Goal: Task Accomplishment & Management: Manage account settings

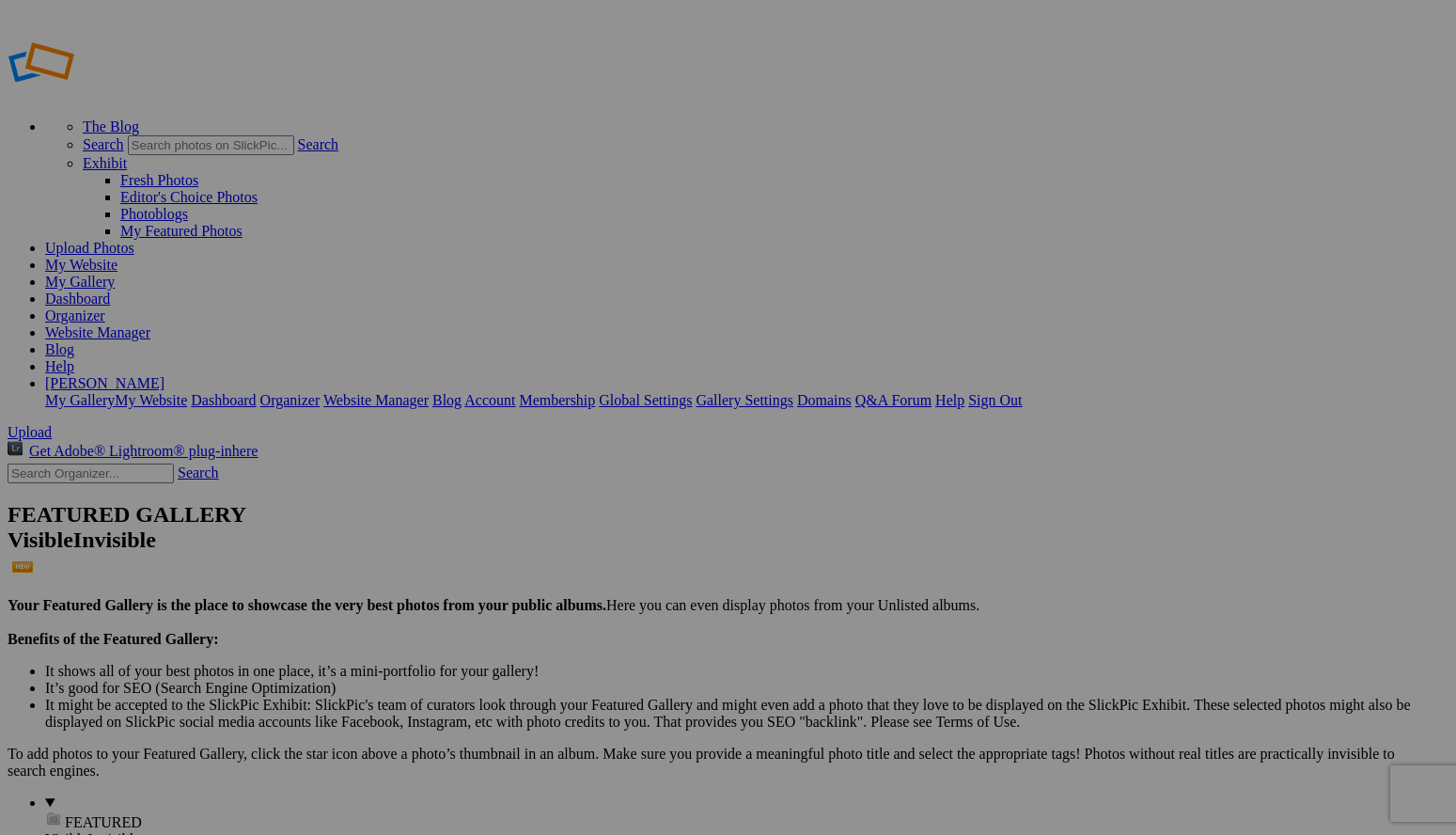
type input "Album-2025-08-21-1752"
drag, startPoint x: 508, startPoint y: 332, endPoint x: 129, endPoint y: 399, distance: 384.9
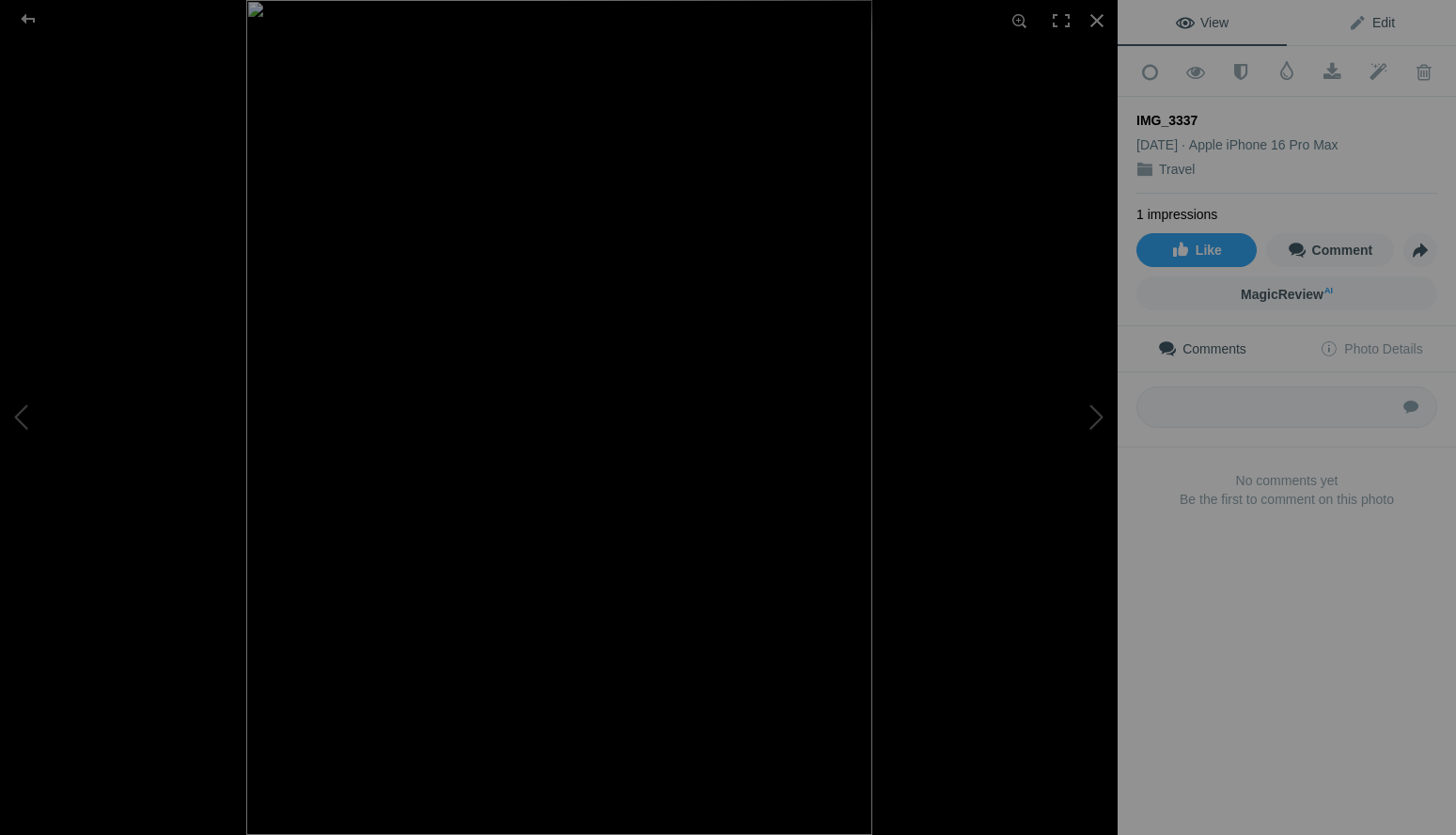
click at [1379, 25] on span "Edit" at bounding box center [1371, 22] width 47 height 15
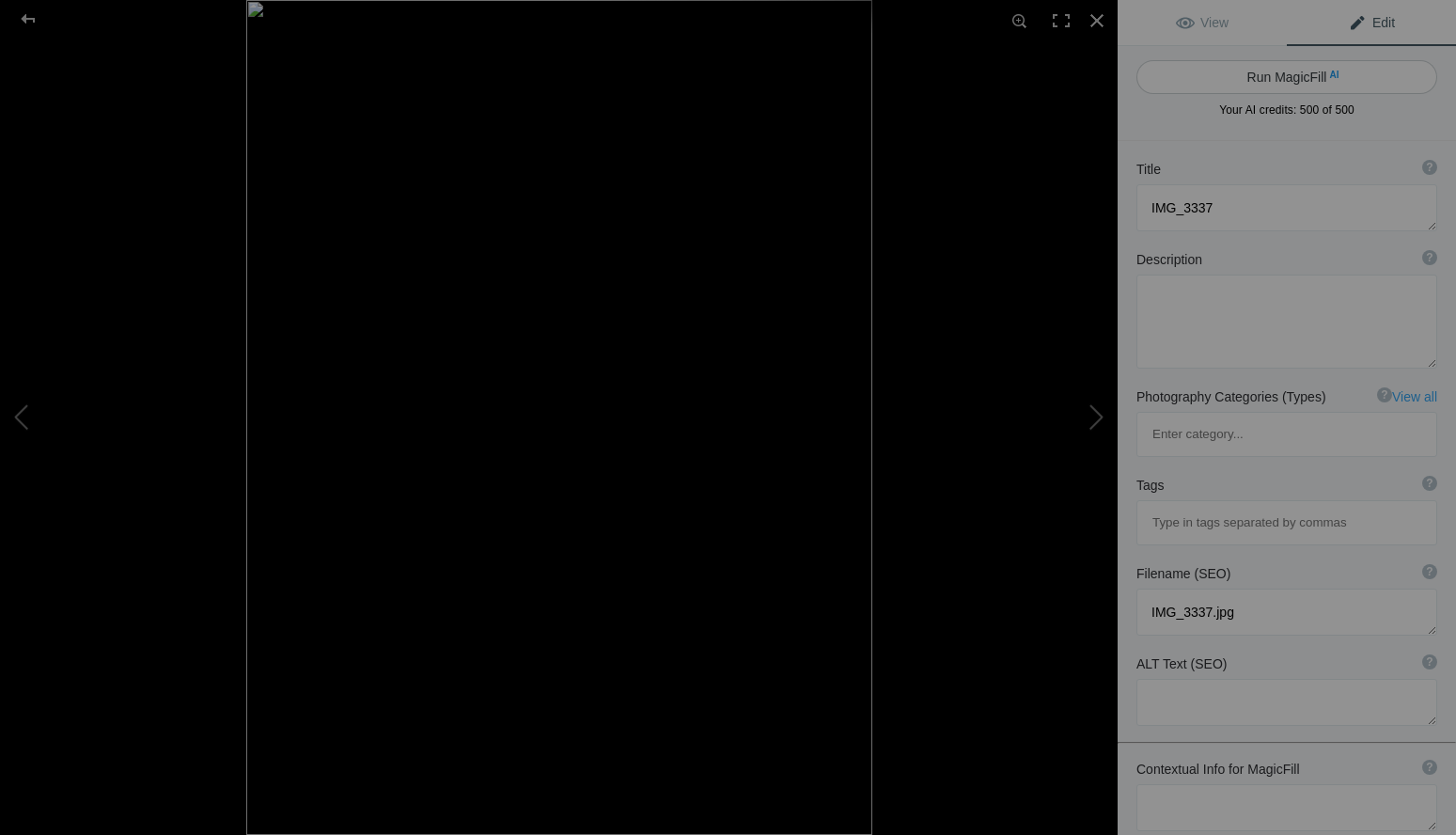
click at [1292, 88] on button "Run MagicFill AI" at bounding box center [1286, 77] width 301 height 34
type textarea "Angel of [GEOGRAPHIC_DATA] in [GEOGRAPHIC_DATA]"
type textarea "The Angel of Independence, a striking golden statue, stands majestically atop a…"
type textarea "angel-of-[GEOGRAPHIC_DATA]-[GEOGRAPHIC_DATA]jpg"
type textarea "Golden statue of the Angel of Independence monument in [GEOGRAPHIC_DATA], symbo…"
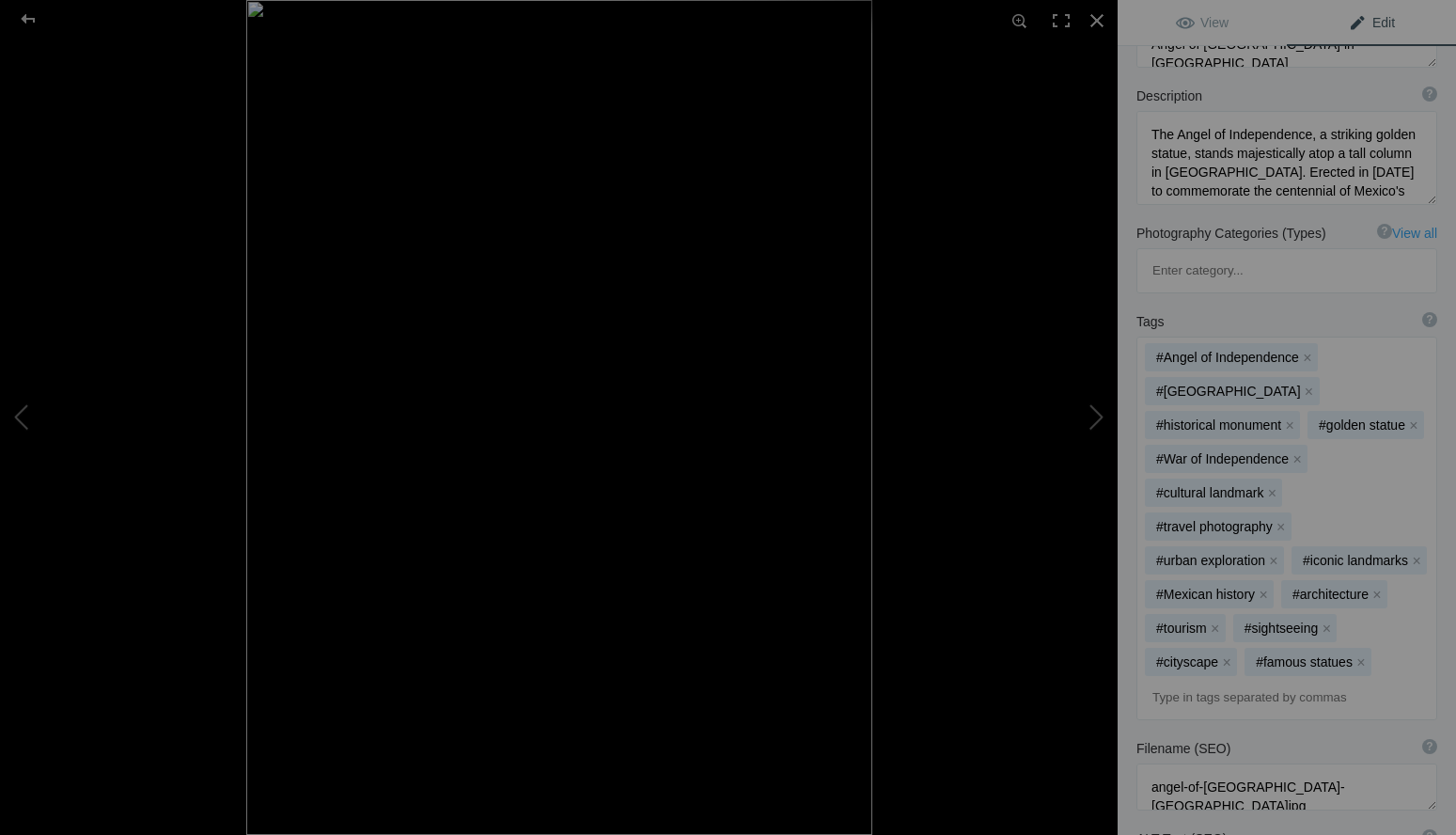
scroll to position [251, 0]
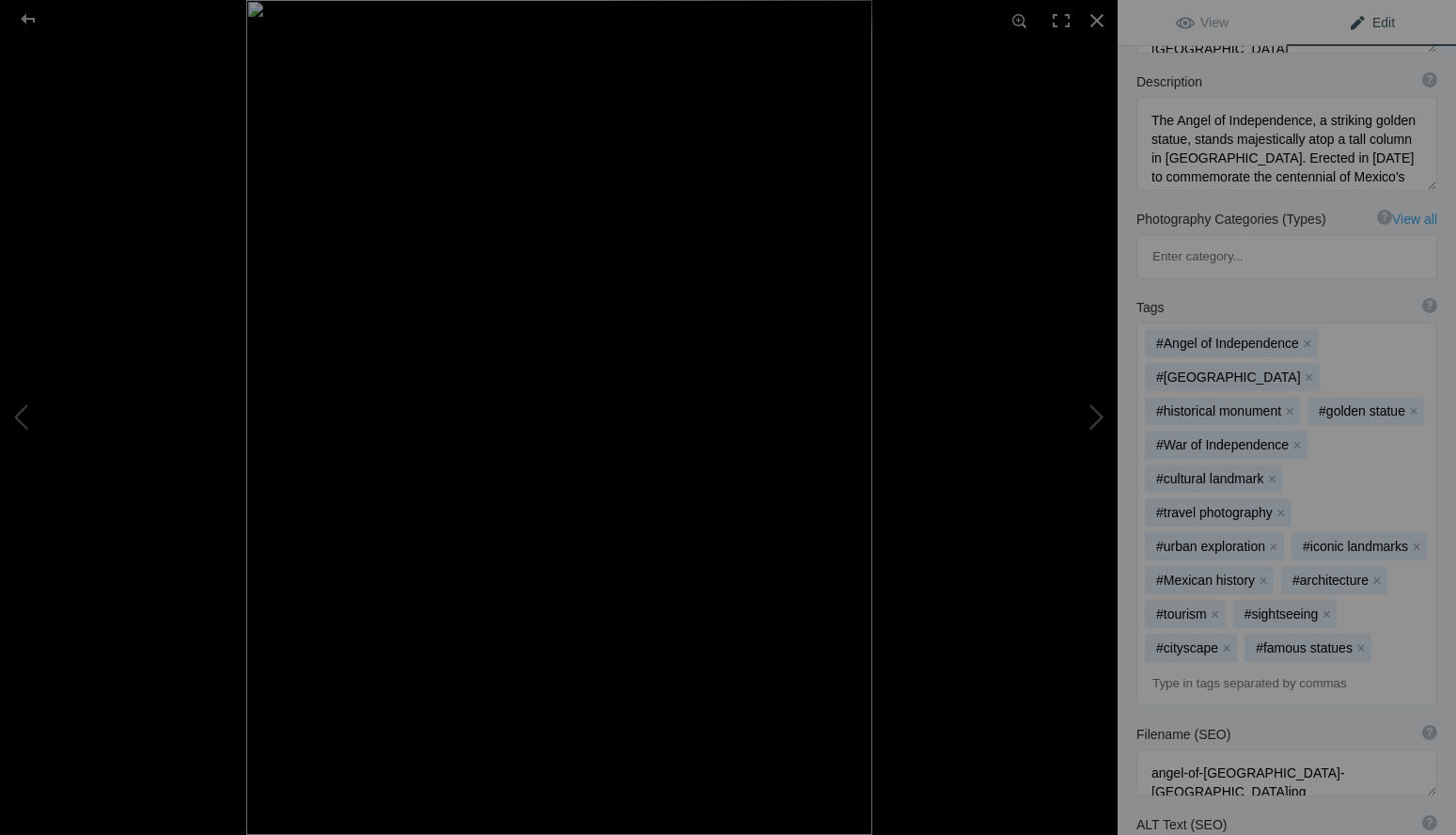
click at [1383, 666] on input at bounding box center [1286, 683] width 280 height 34
type input "alexsalas"
click at [1334, 609] on mat-option "#alexsalas" at bounding box center [1286, 596] width 279 height 34
click at [1286, 700] on input at bounding box center [1286, 717] width 280 height 34
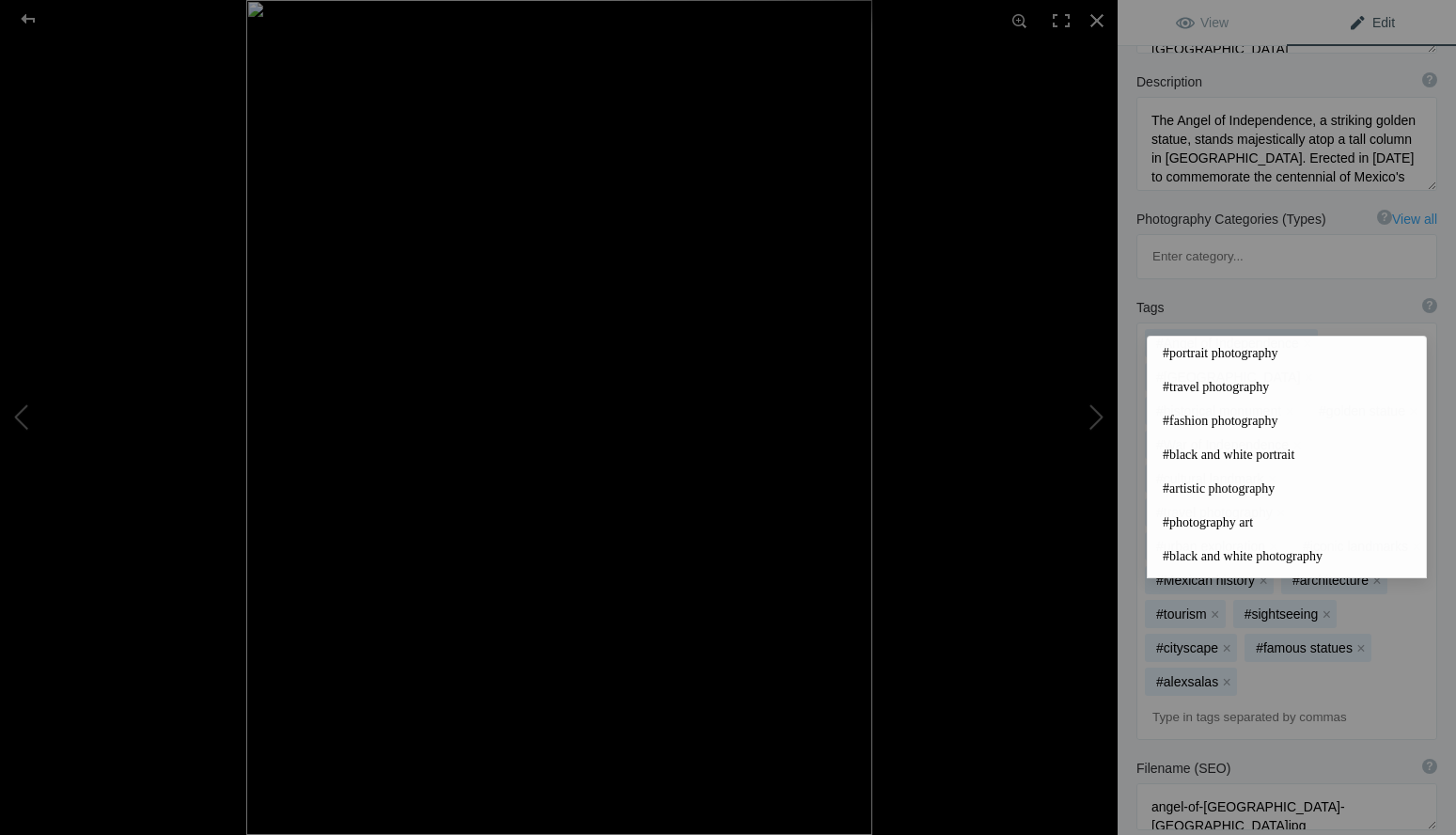
scroll to position [491, 0]
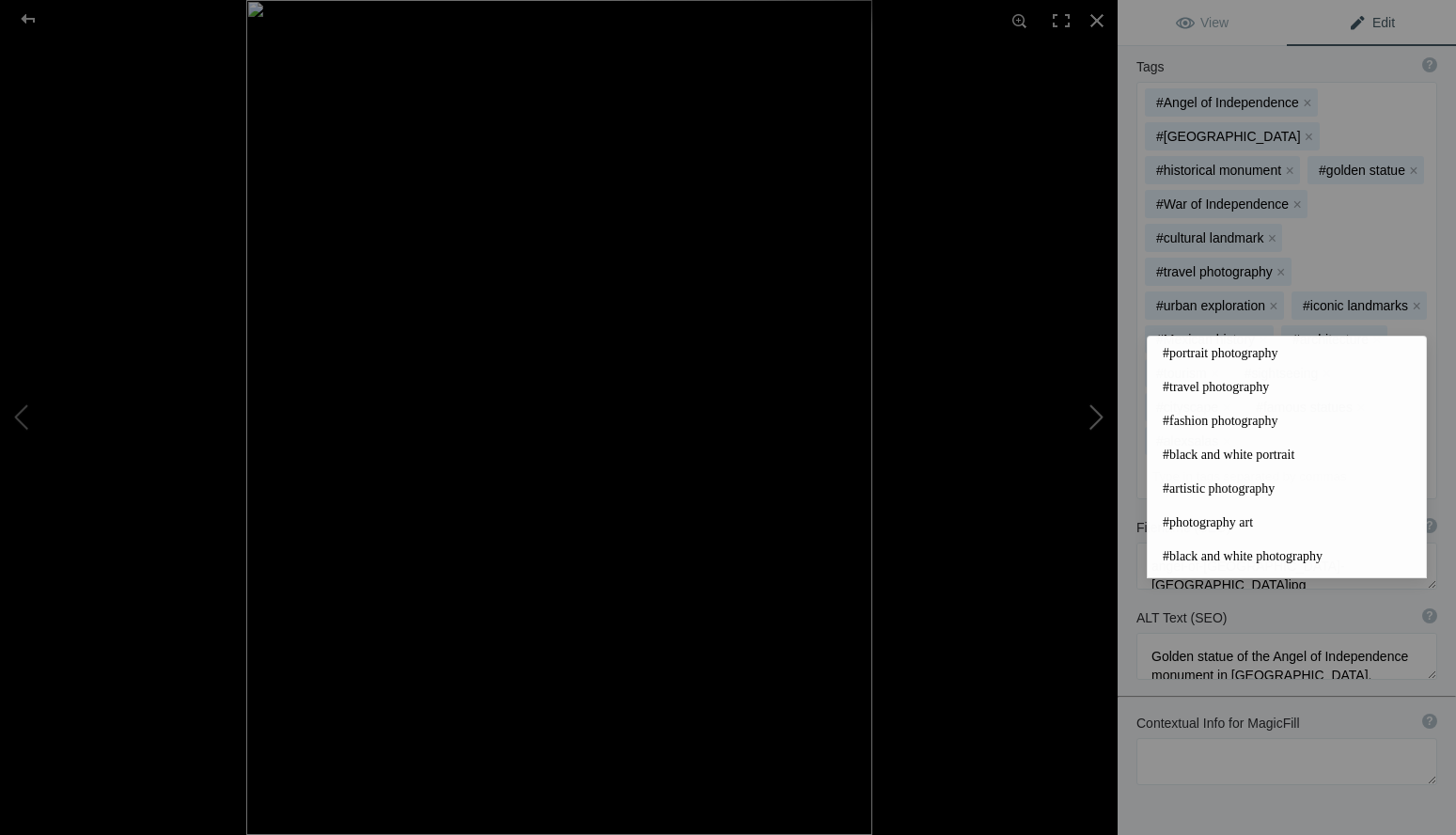
click at [1092, 419] on button at bounding box center [1047, 417] width 141 height 301
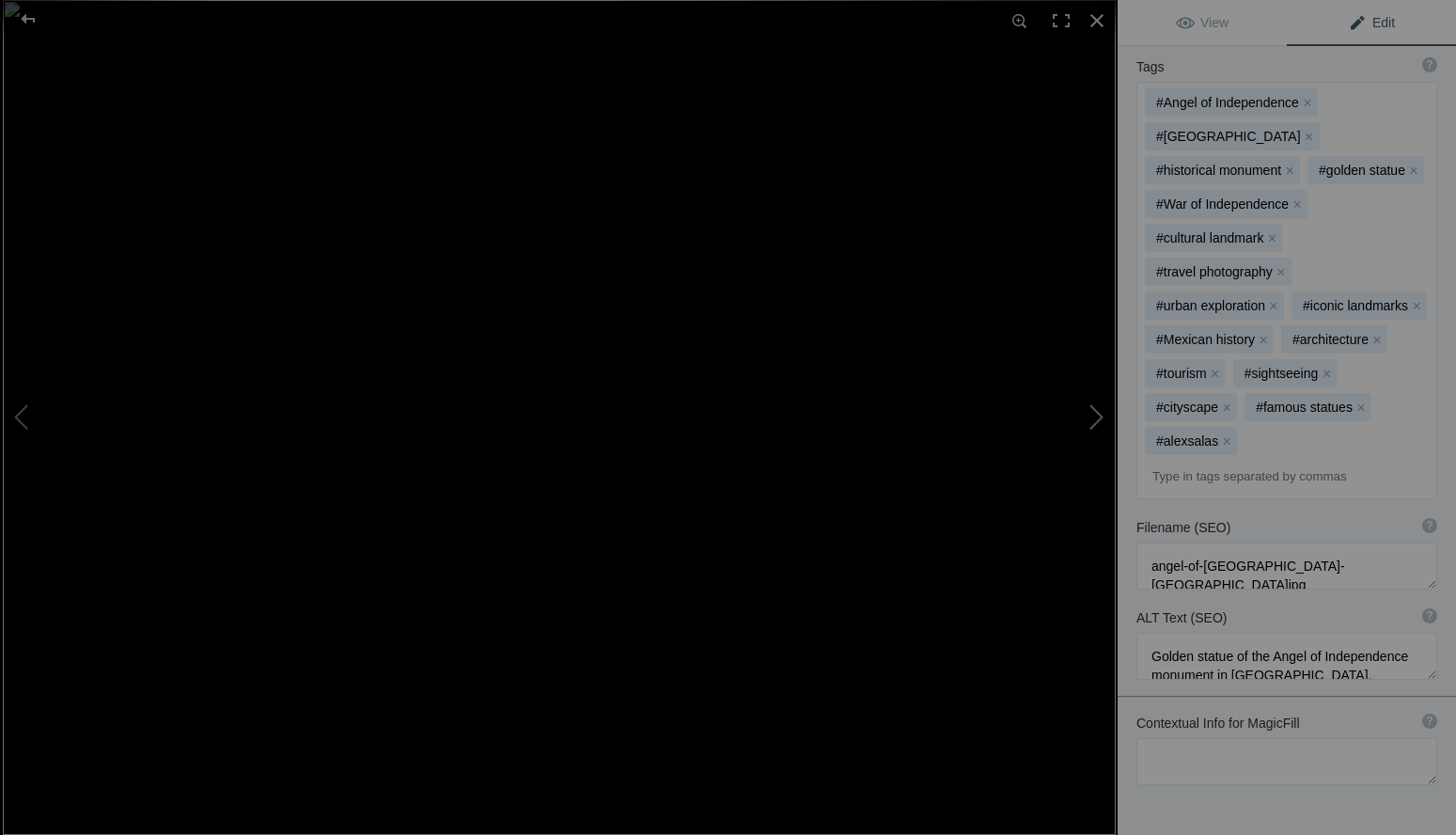
type textarea "American Flag Waving Against a Clear Blue Sky"
type textarea "This striking image captures the American flag proudly waving atop a flagpole a…"
type textarea "american-flag-waving-blue-sky.jpg"
type textarea "American flag waving on a flagpole against a clear blue sky, symbolizing patrio…"
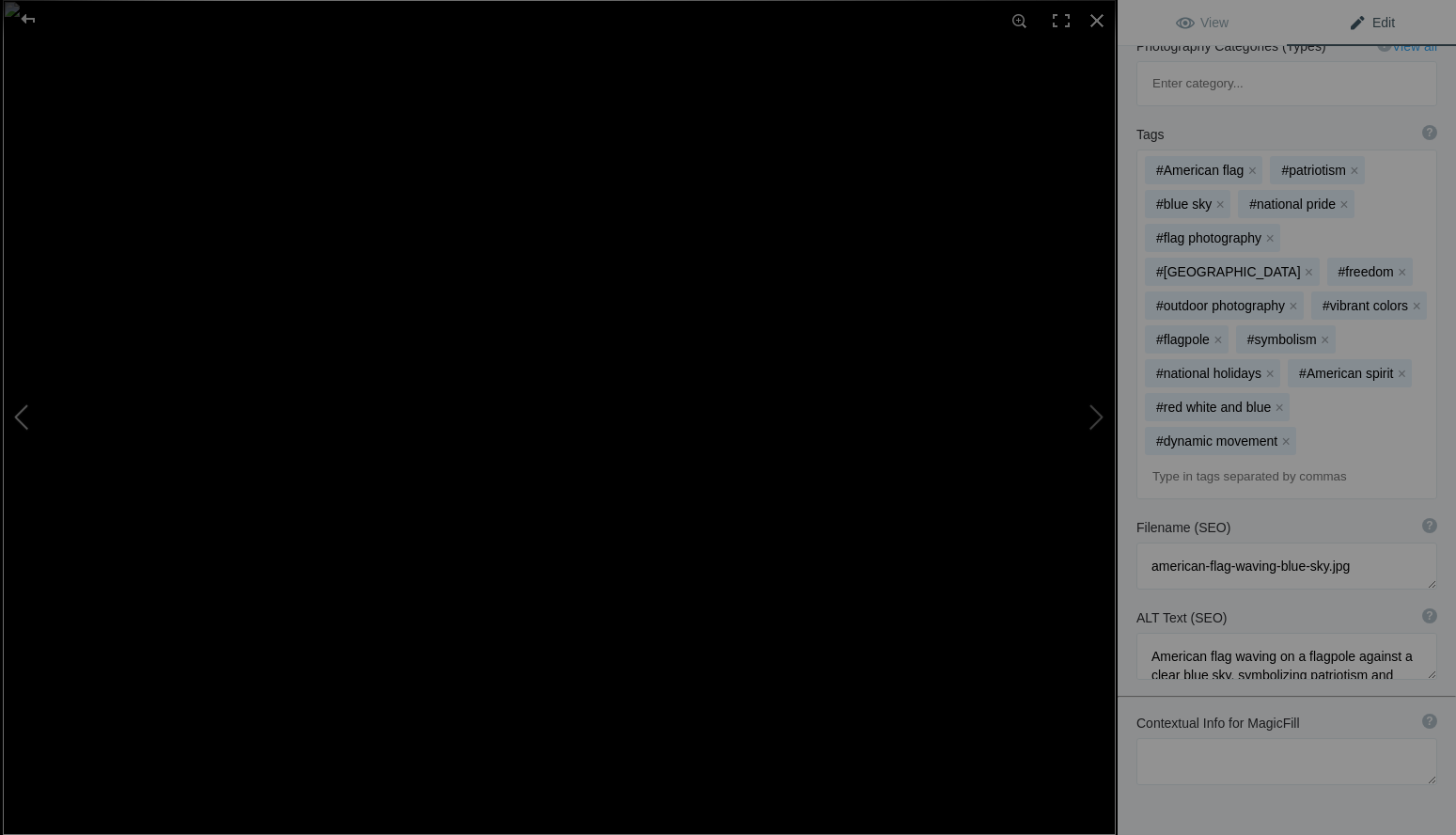
click at [26, 416] on button at bounding box center [70, 417] width 141 height 301
type textarea "Angel of [GEOGRAPHIC_DATA] in [GEOGRAPHIC_DATA]"
type textarea "The Angel of Independence, a striking golden statue, stands majestically atop a…"
type textarea "angel-of-[GEOGRAPHIC_DATA]-[GEOGRAPHIC_DATA]jpg"
type textarea "Golden statue of the Angel of Independence monument in [GEOGRAPHIC_DATA], symbo…"
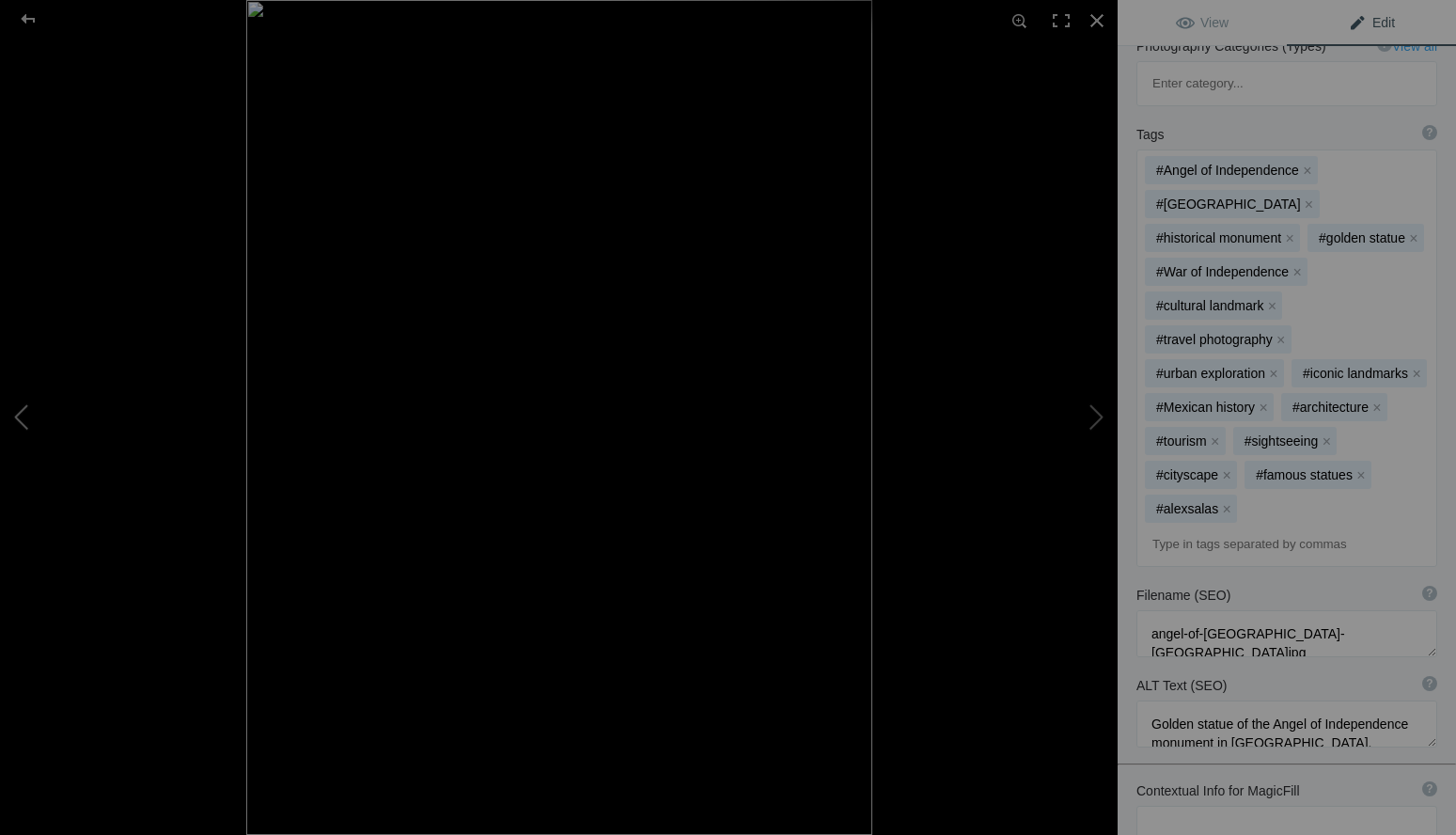
scroll to position [418, 0]
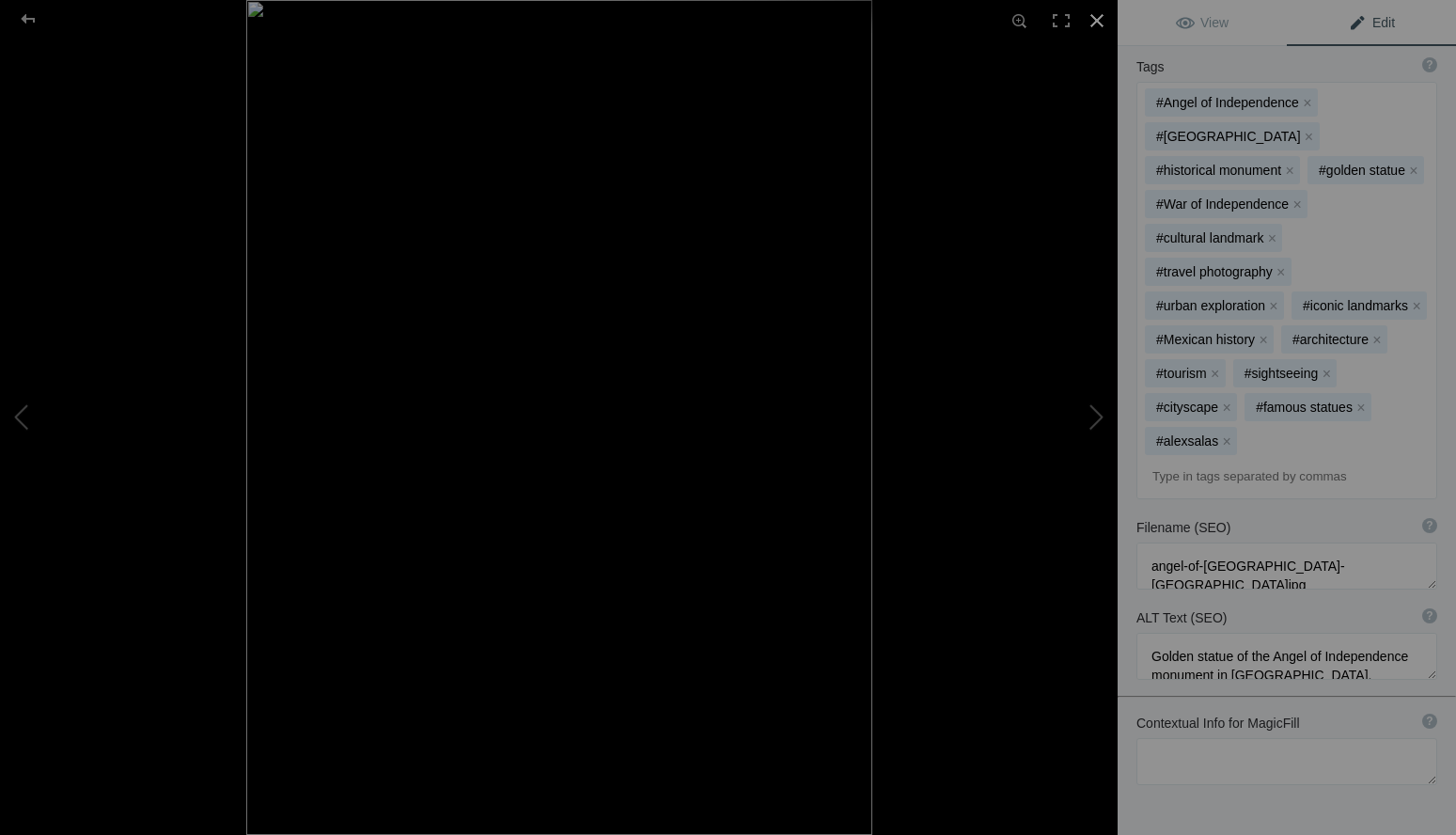
click at [1098, 21] on div at bounding box center [1096, 20] width 41 height 41
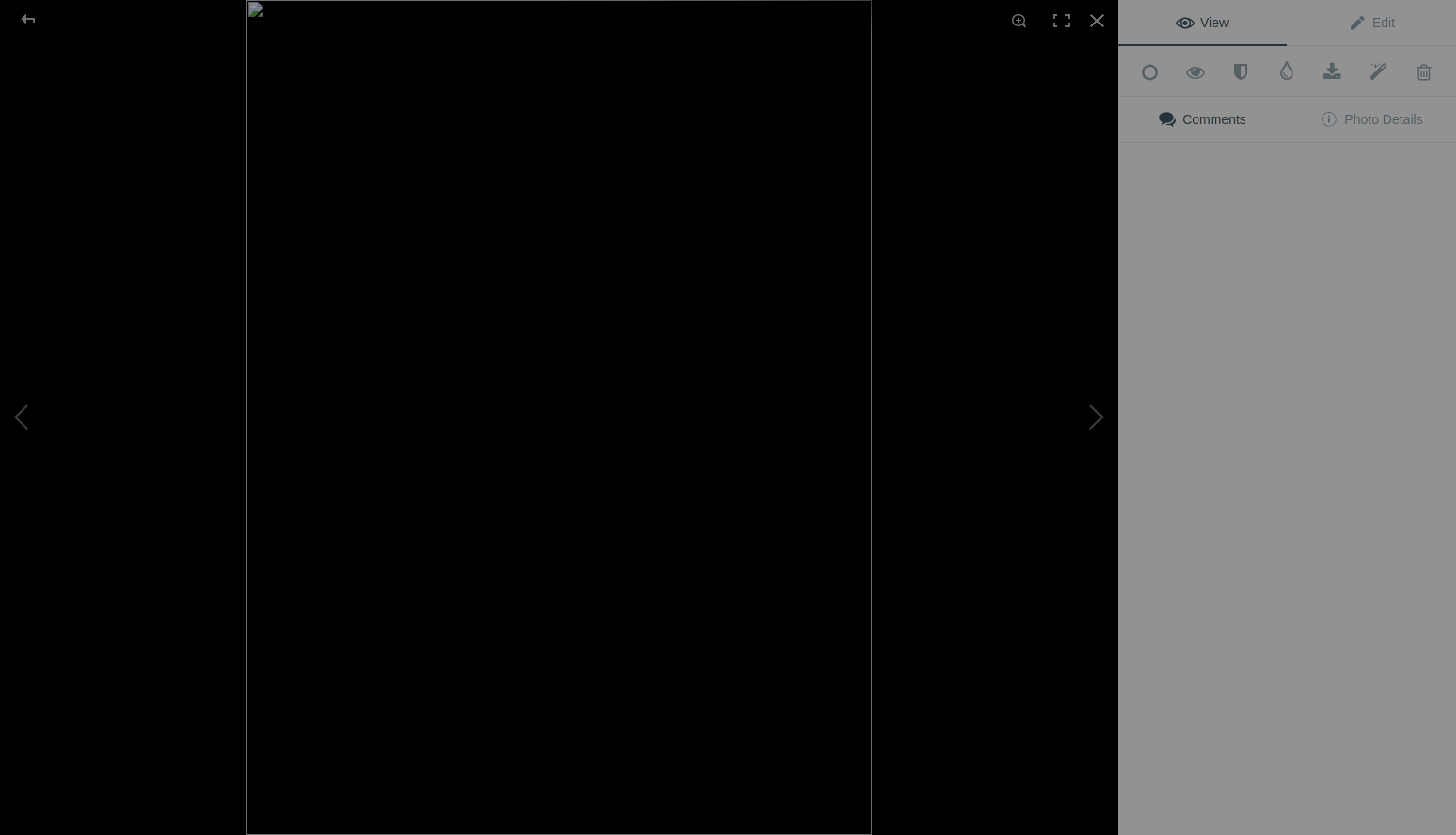
scroll to position [0, 0]
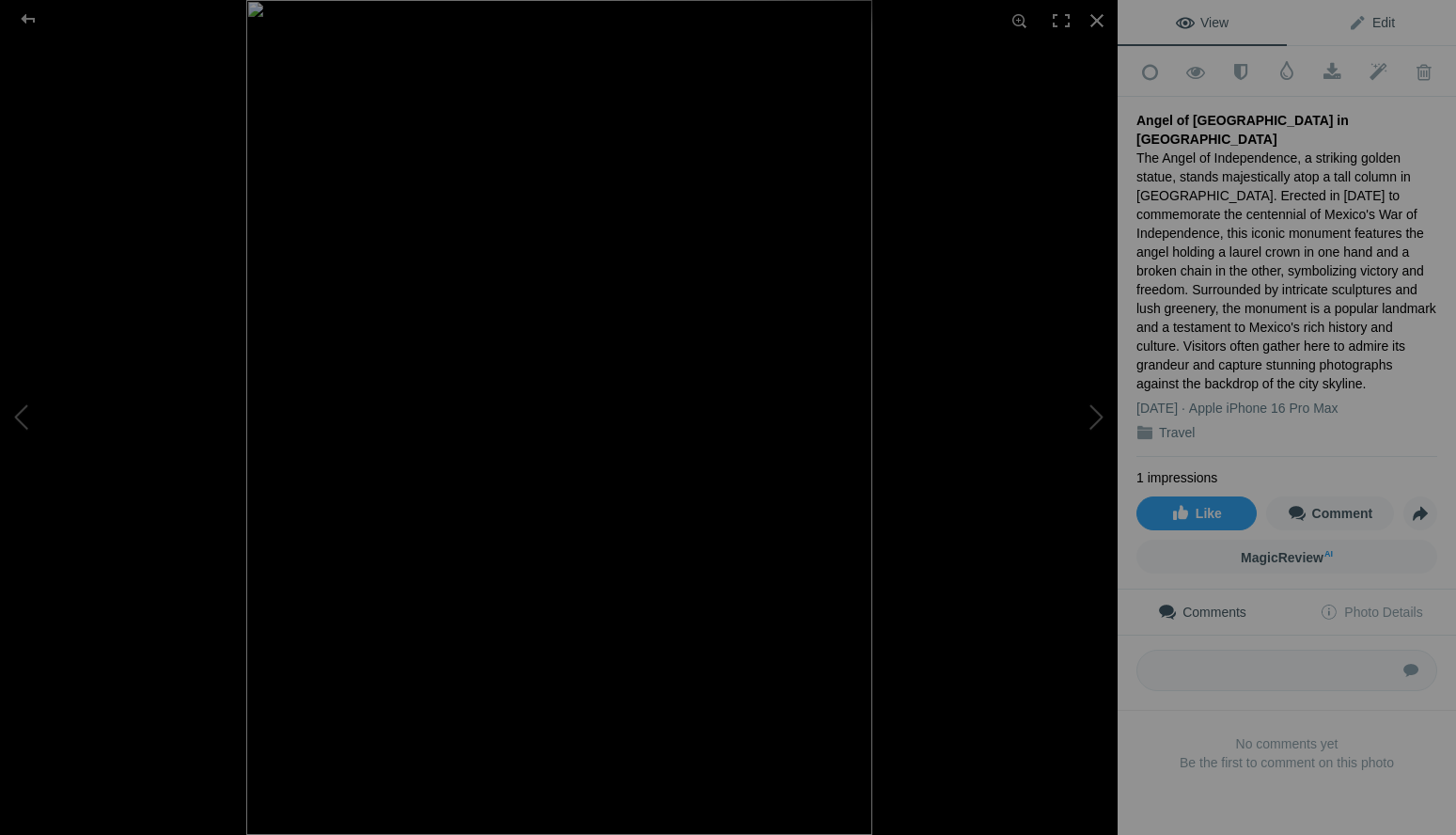
click at [1376, 27] on span "Edit" at bounding box center [1371, 22] width 47 height 15
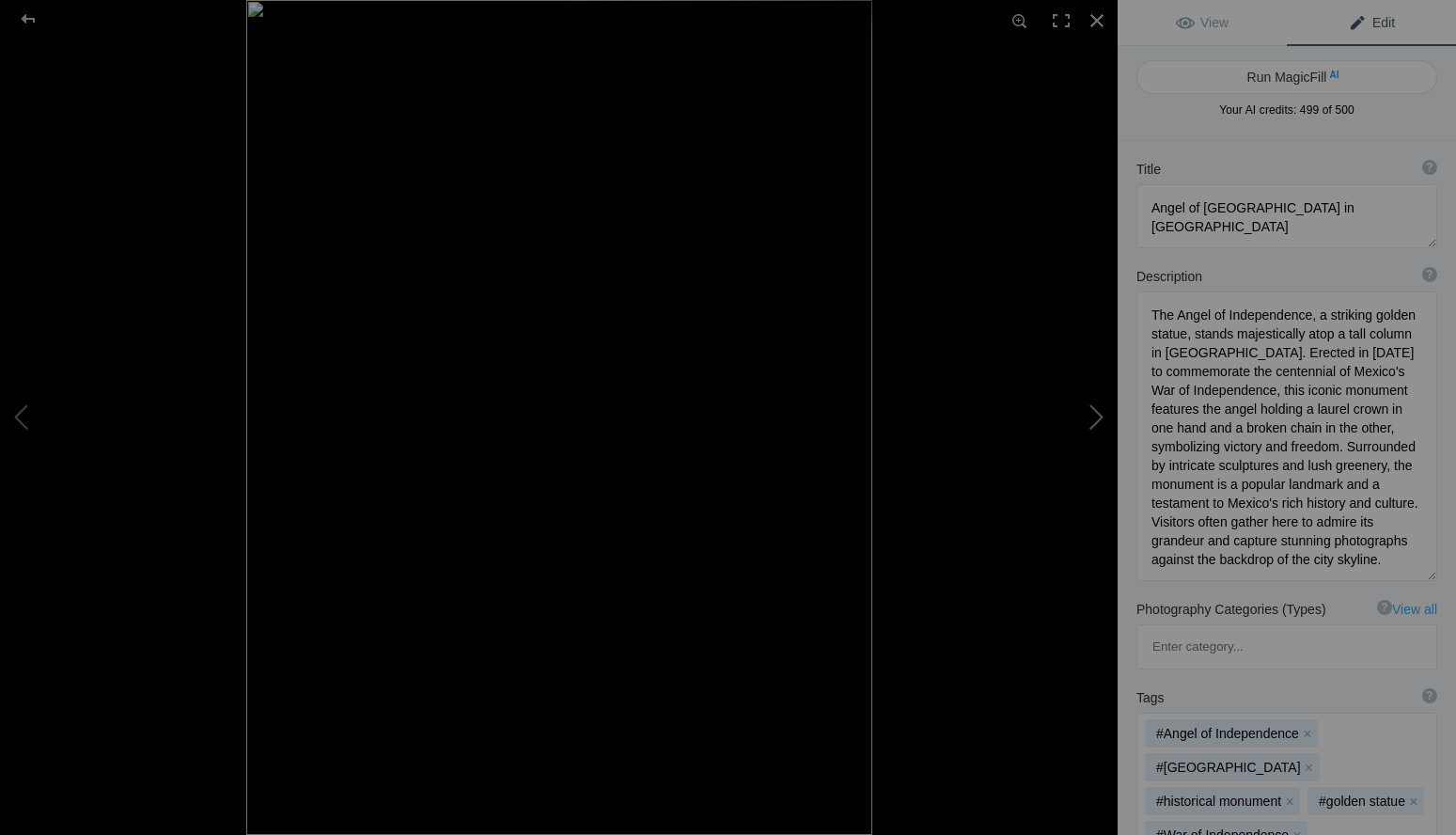
click at [1097, 426] on button at bounding box center [1047, 417] width 141 height 301
type textarea "American Flag Waving Against a Clear Blue Sky"
type textarea "This striking image captures the American flag proudly waving atop a flagpole a…"
type textarea "american-flag-waving-blue-sky.jpg"
type textarea "American flag waving on a flagpole against a clear blue sky, symbolizing patrio…"
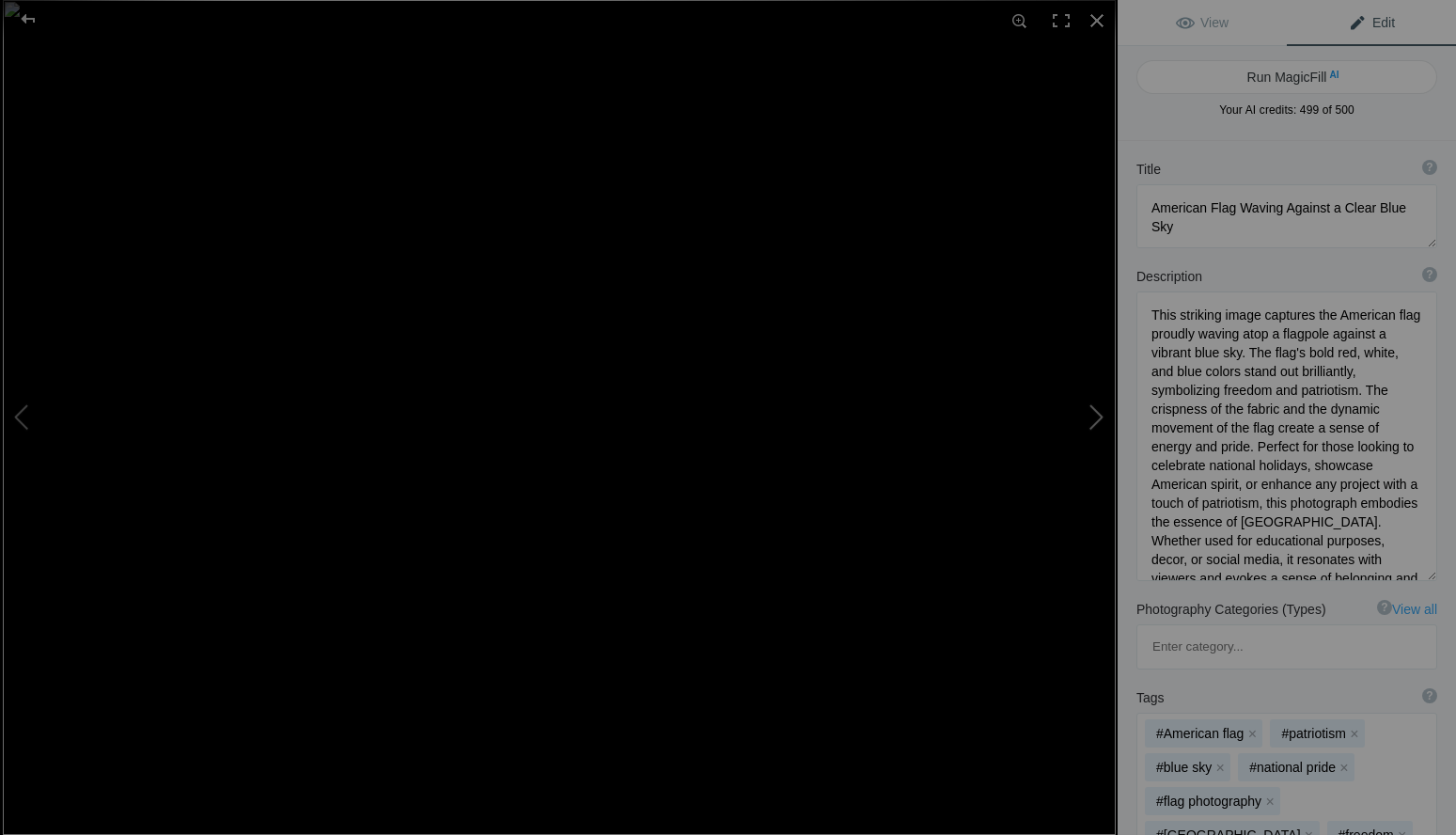
click at [1097, 426] on button at bounding box center [1047, 417] width 141 height 301
type textarea "Brooklyn Bridge with American Flag in Black and White"
type textarea "This striking black and white photograph captures the iconic [GEOGRAPHIC_DATA],…"
type textarea "brooklyn-bridge-american-flag-black-white.jpg"
type textarea "Black and white image of the [GEOGRAPHIC_DATA] with an American flag waving at …"
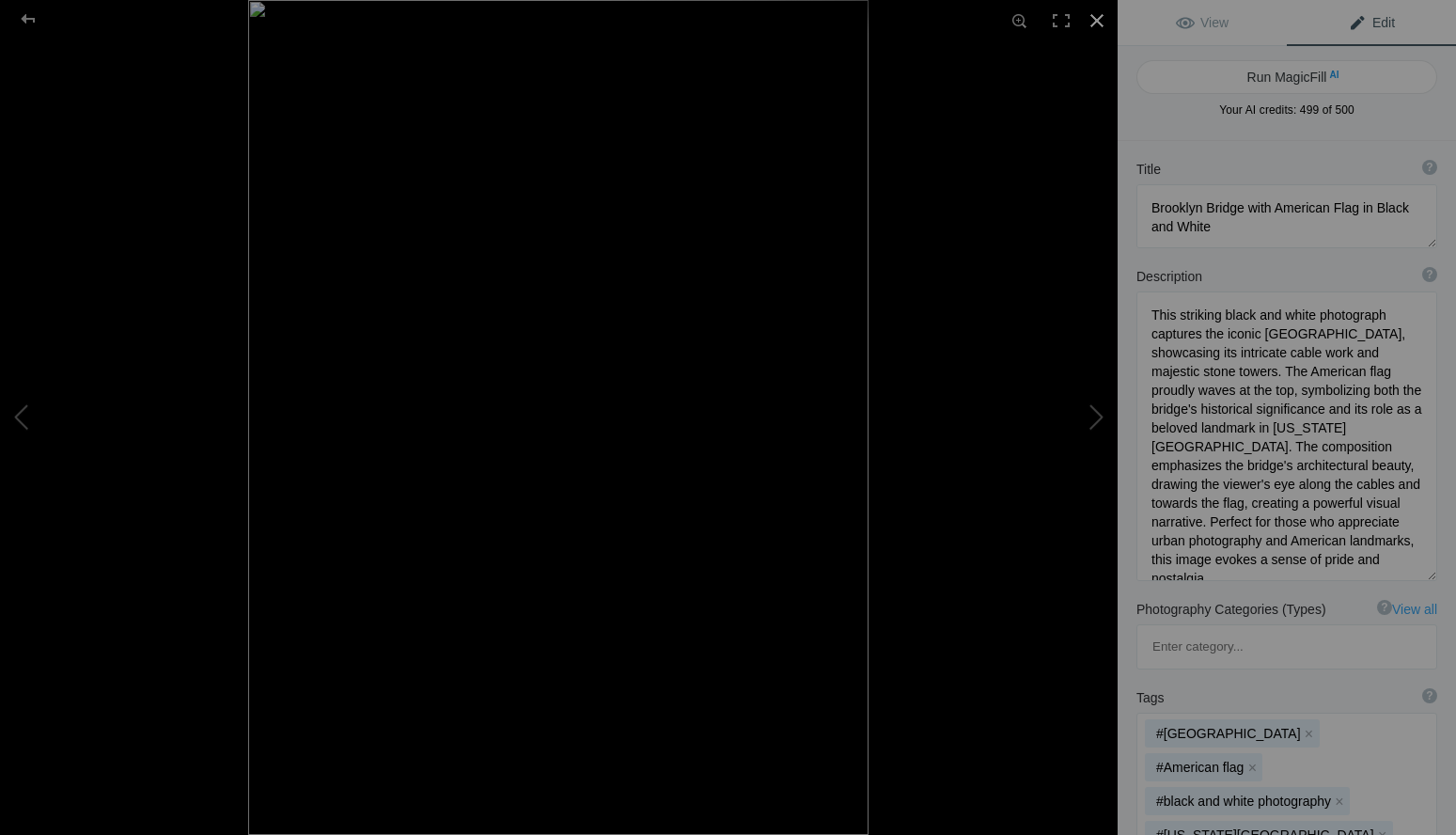
click at [1095, 21] on div at bounding box center [1096, 20] width 41 height 41
